Goal: Transaction & Acquisition: Download file/media

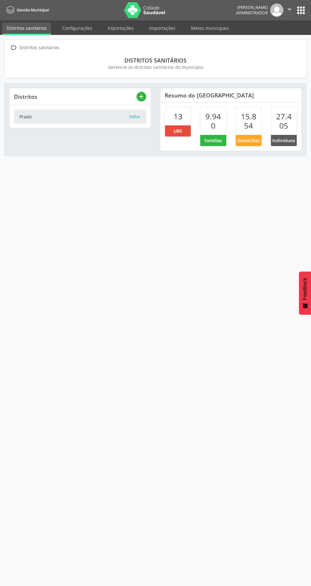
click at [164, 29] on link "Importações" at bounding box center [162, 28] width 35 height 11
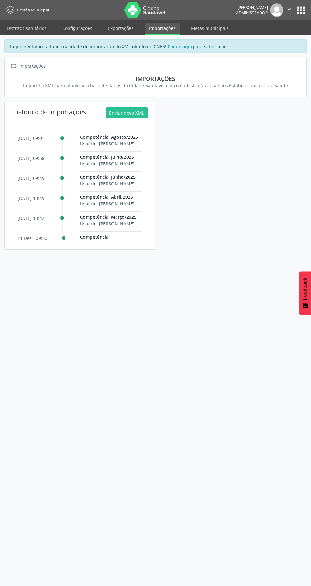
click at [129, 33] on link "Exportações" at bounding box center [121, 28] width 35 height 11
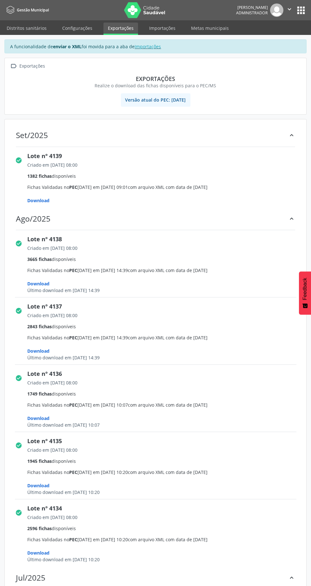
click at [46, 202] on span "Download" at bounding box center [39, 201] width 22 height 6
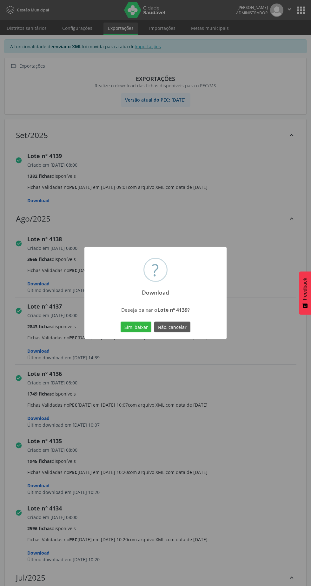
click at [133, 327] on button "Sim, baixar" at bounding box center [136, 327] width 31 height 11
